Goal: Task Accomplishment & Management: Manage account settings

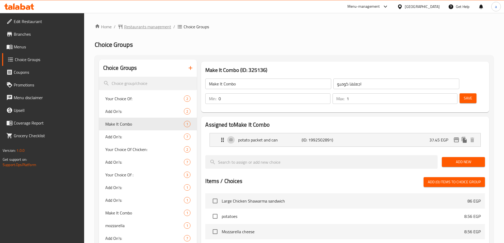
click at [134, 30] on span "Restaurants management" at bounding box center [147, 27] width 47 height 6
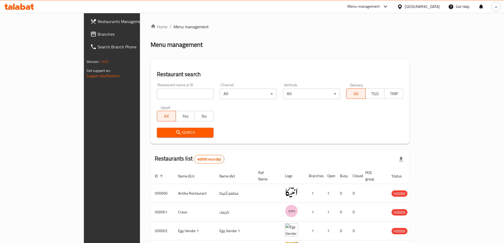
click at [86, 38] on link "Branches" at bounding box center [127, 34] width 82 height 13
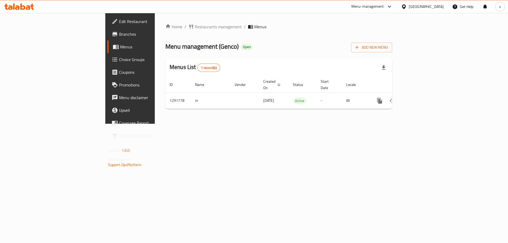
click at [119, 59] on span "Choice Groups" at bounding box center [152, 59] width 67 height 6
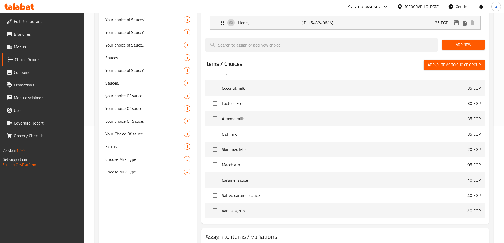
scroll to position [137, 0]
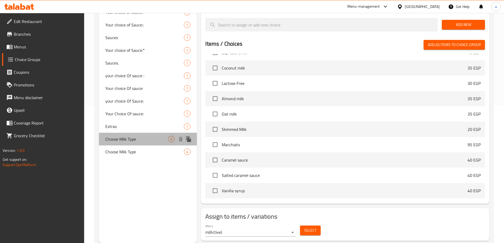
click at [137, 133] on div "Choose Milk Type 5" at bounding box center [148, 139] width 98 height 13
type input "Choose Milk Type"
type input "اختر نوع الحليب"
type input "1"
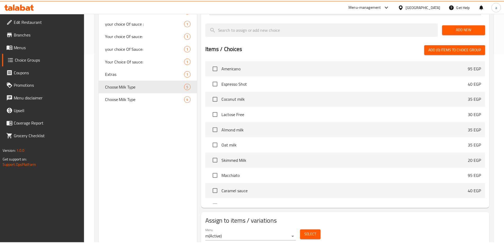
scroll to position [209, 0]
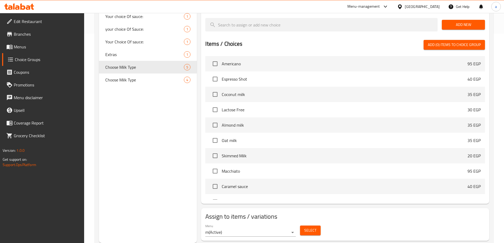
click at [143, 141] on div "Choice Groups Your choice of Sauce: 1 Your choice of Sauce: 5 Your choice of Sa…" at bounding box center [148, 46] width 98 height 393
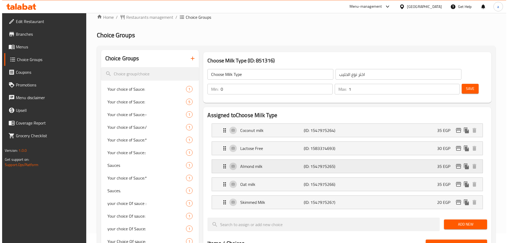
scroll to position [0, 0]
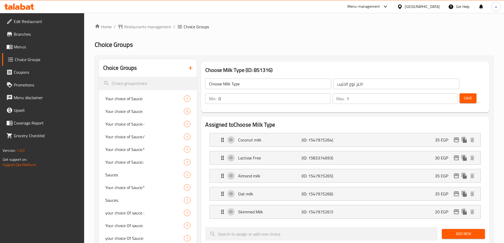
click at [274, 39] on div "Home / Restaurants management / Choice Groups Choice Groups Choice Groups Your …" at bounding box center [294, 240] width 398 height 433
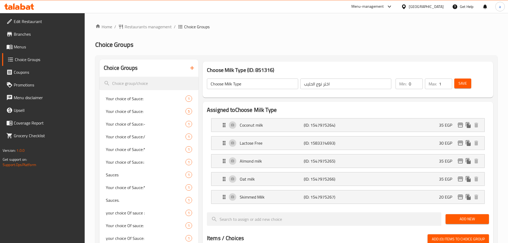
scroll to position [190, 0]
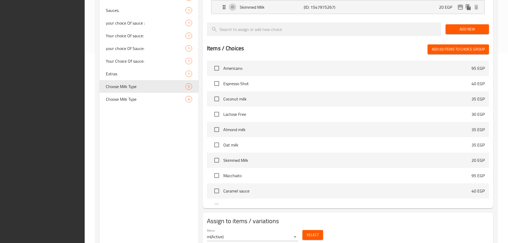
click at [271, 38] on div at bounding box center [348, 38] width 282 height 4
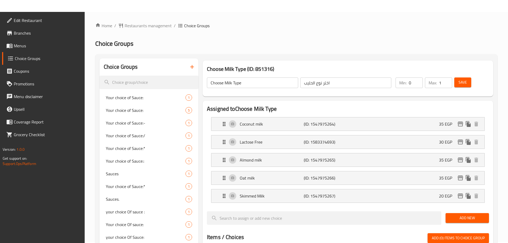
scroll to position [0, 0]
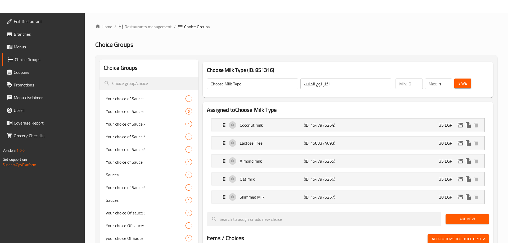
click at [341, 73] on div "Choose Milk Type ​ اختر نوع الحليب ​ Min: 0 ​ Max: 1 ​ Save" at bounding box center [348, 83] width 286 height 23
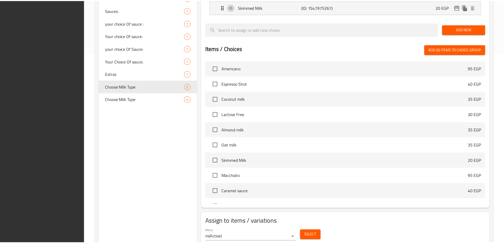
scroll to position [209, 0]
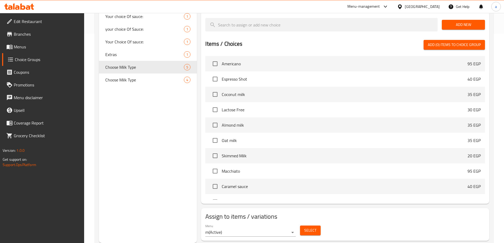
click at [162, 120] on div "Choice Groups Your choice of Sauce: 1 Your choice of Sauce: 5 Your choice of Sa…" at bounding box center [148, 46] width 98 height 393
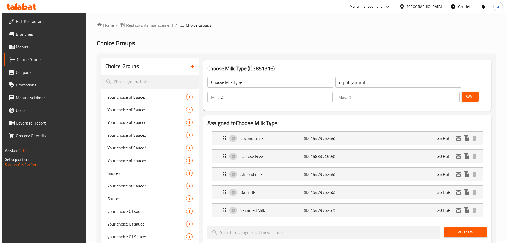
scroll to position [0, 0]
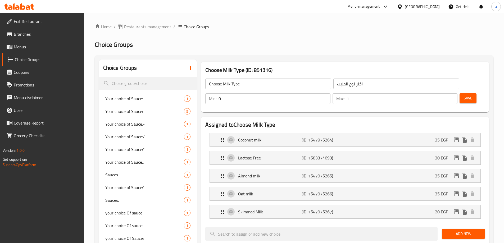
click at [291, 62] on div "Choose Milk Type (ID: 851316) Choose Milk Type ​ اختر نوع الحليب ​ Min: 0 ​ Max…" at bounding box center [345, 87] width 288 height 51
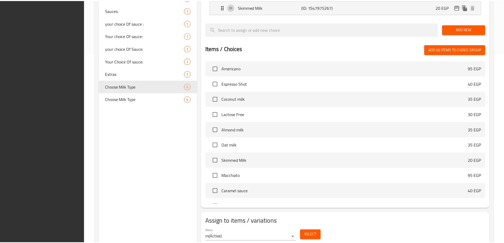
scroll to position [209, 0]
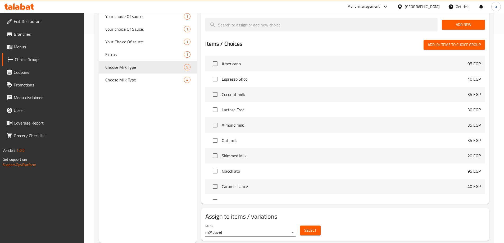
click at [153, 127] on div "Choice Groups Your choice of Sauce: 1 Your choice of Sauce: 5 Your choice of Sa…" at bounding box center [148, 46] width 98 height 393
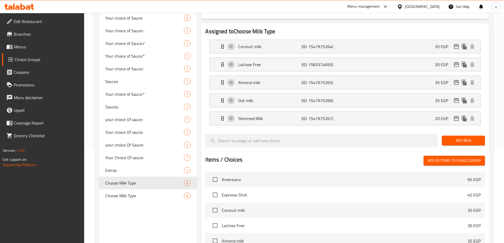
scroll to position [0, 0]
